Goal: Find specific page/section: Find specific page/section

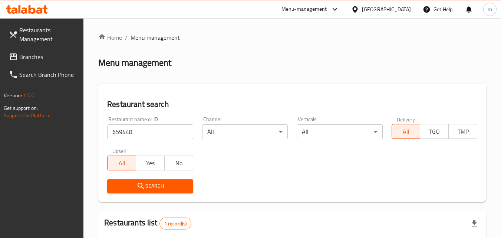
click at [362, 9] on div at bounding box center [356, 9] width 11 height 8
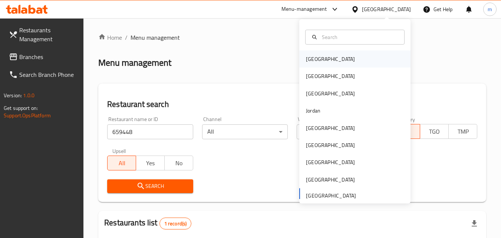
click at [313, 59] on div "Bahrain" at bounding box center [330, 59] width 49 height 8
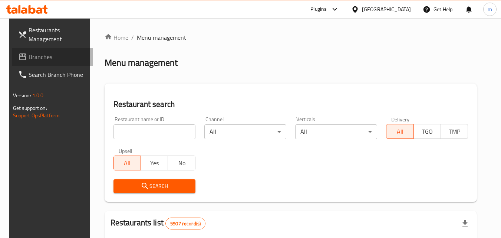
click at [29, 56] on span "Branches" at bounding box center [58, 56] width 59 height 9
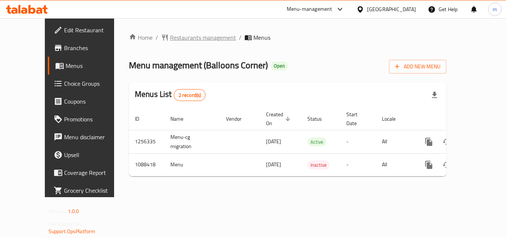
click at [172, 36] on span "Restaurants management" at bounding box center [203, 37] width 66 height 9
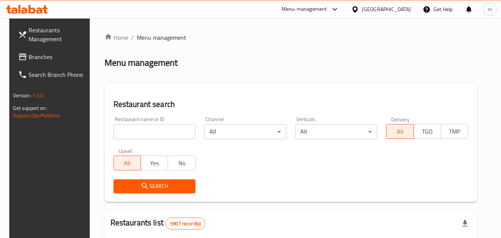
click at [127, 129] on input "search" at bounding box center [154, 131] width 82 height 15
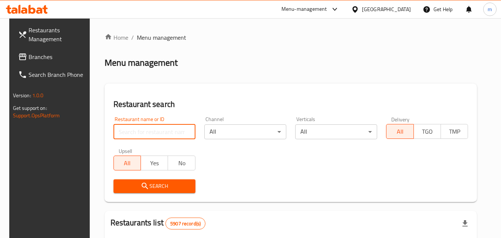
paste input "664755"
type input "664755"
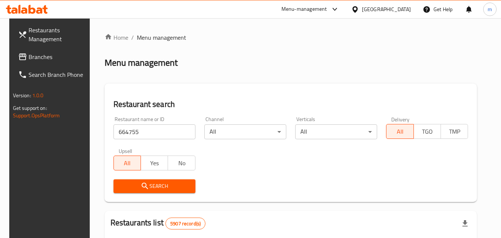
click at [135, 184] on span "Search" at bounding box center [154, 185] width 70 height 9
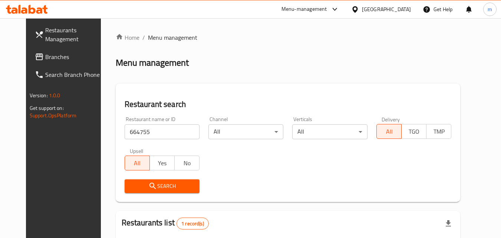
click at [362, 6] on div at bounding box center [356, 9] width 11 height 8
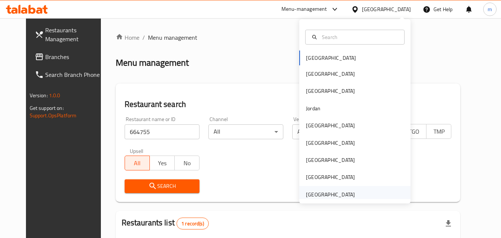
click at [312, 197] on div "[GEOGRAPHIC_DATA]" at bounding box center [330, 194] width 49 height 8
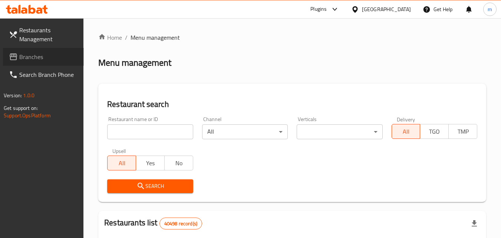
click at [40, 56] on span "Branches" at bounding box center [48, 56] width 59 height 9
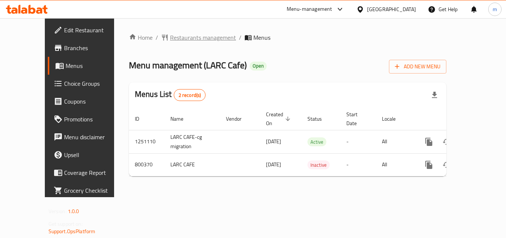
click at [182, 37] on span "Restaurants management" at bounding box center [203, 37] width 66 height 9
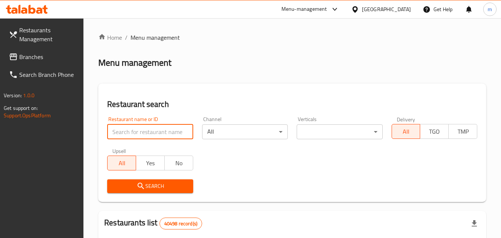
click at [150, 127] on input "search" at bounding box center [150, 131] width 86 height 15
paste input "653732"
type input "653732"
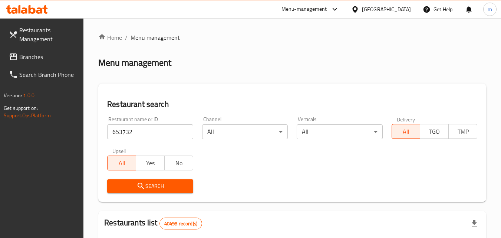
click at [148, 186] on span "Search" at bounding box center [150, 185] width 74 height 9
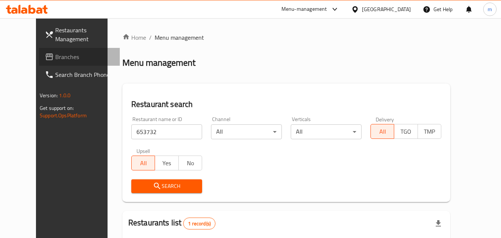
click at [55, 56] on span "Branches" at bounding box center [84, 56] width 59 height 9
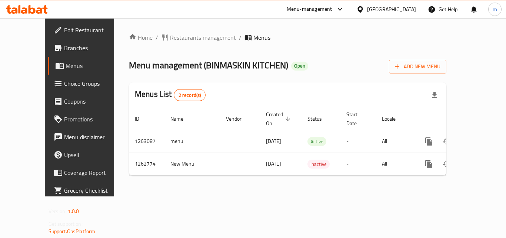
click at [64, 47] on span "Branches" at bounding box center [93, 47] width 59 height 9
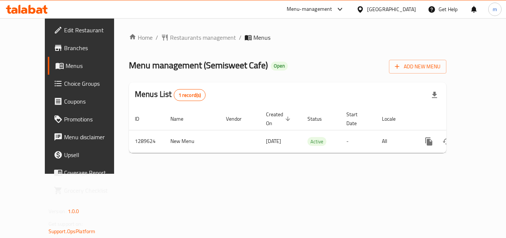
click at [64, 47] on span "Branches" at bounding box center [93, 47] width 59 height 9
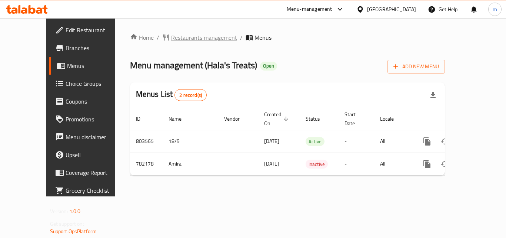
click at [171, 39] on span "Restaurants management" at bounding box center [204, 37] width 66 height 9
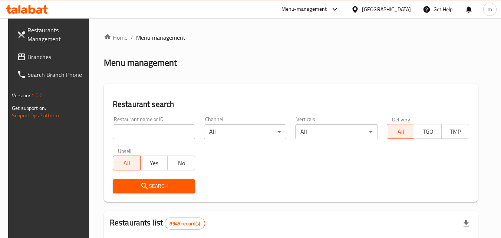
click at [151, 128] on input "search" at bounding box center [154, 131] width 82 height 15
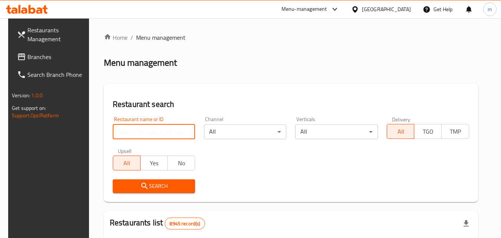
paste input "652719"
type input "652719"
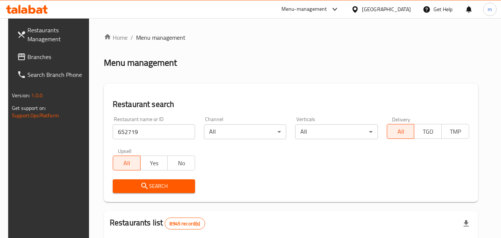
click at [133, 188] on span "Search" at bounding box center [154, 185] width 70 height 9
